Goal: Find specific page/section: Find specific page/section

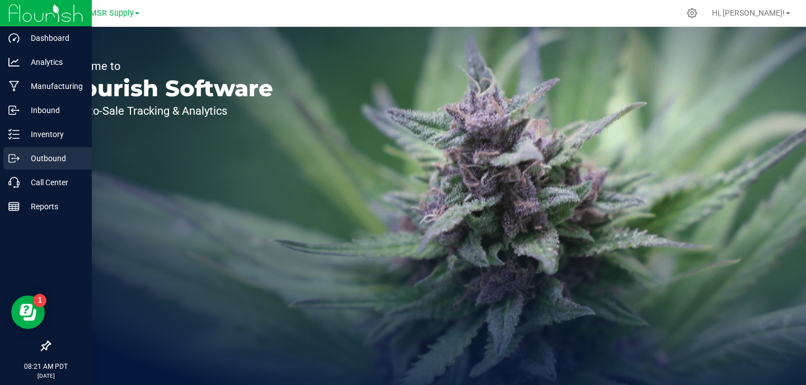
click at [41, 159] on p "Outbound" at bounding box center [53, 158] width 67 height 13
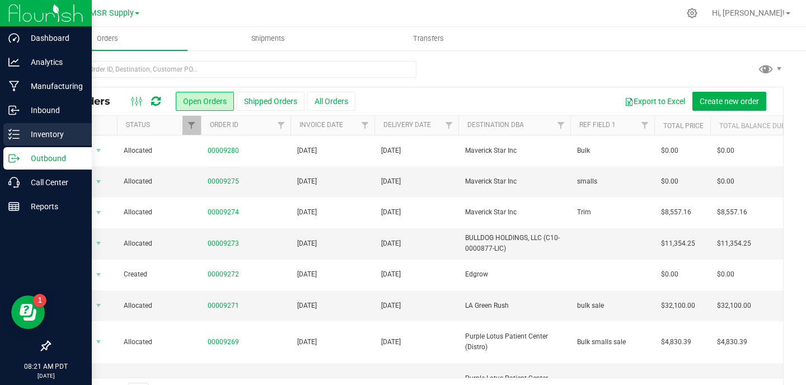
click at [31, 135] on p "Inventory" at bounding box center [53, 134] width 67 height 13
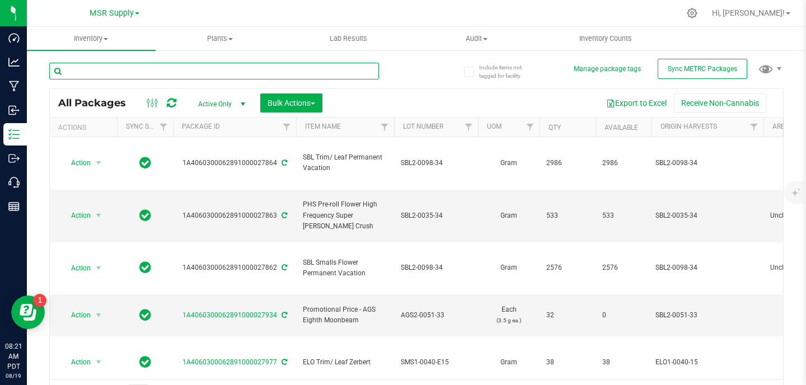
click at [263, 69] on input "text" at bounding box center [214, 71] width 330 height 17
paste input "ELO2-0085-15"
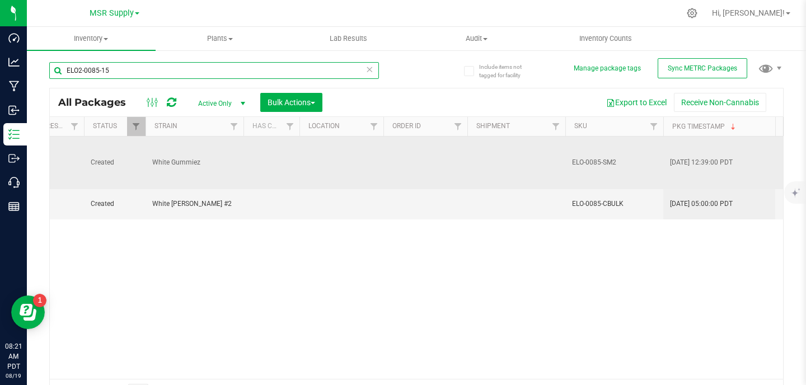
scroll to position [0, 967]
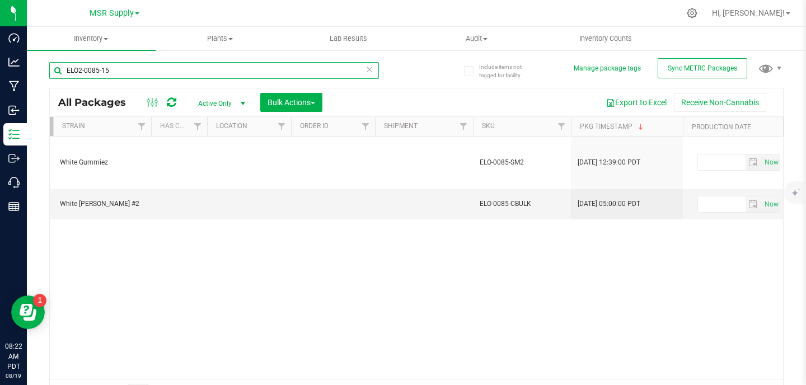
click at [223, 75] on input "ELO2-0085-15" at bounding box center [214, 70] width 330 height 17
paste input "11"
type input "ELO2-0115-15"
